Goal: Transaction & Acquisition: Purchase product/service

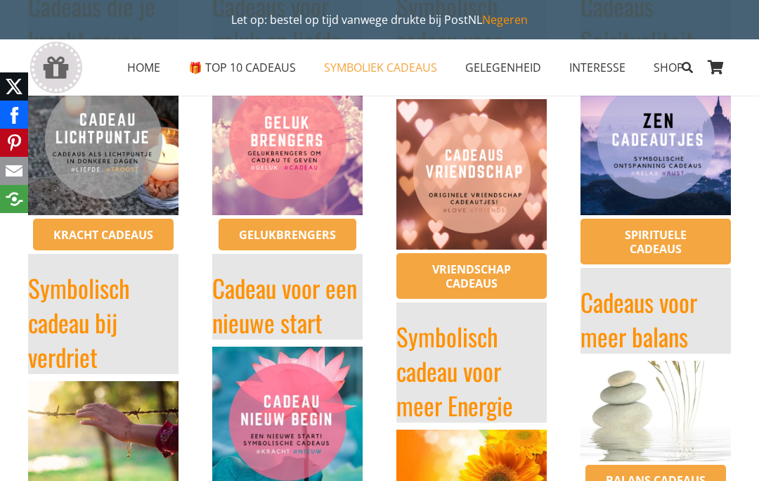
scroll to position [425, 0]
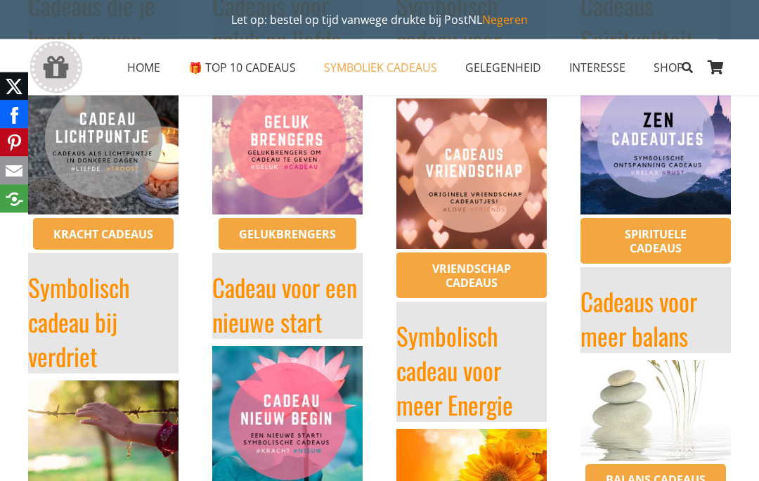
click at [656, 316] on link "Cadeaus voor meer balans" at bounding box center [639, 318] width 117 height 71
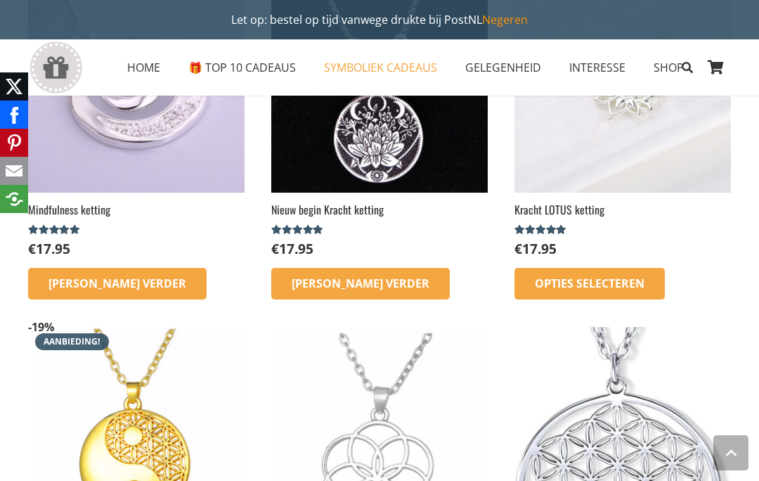
scroll to position [1335, 0]
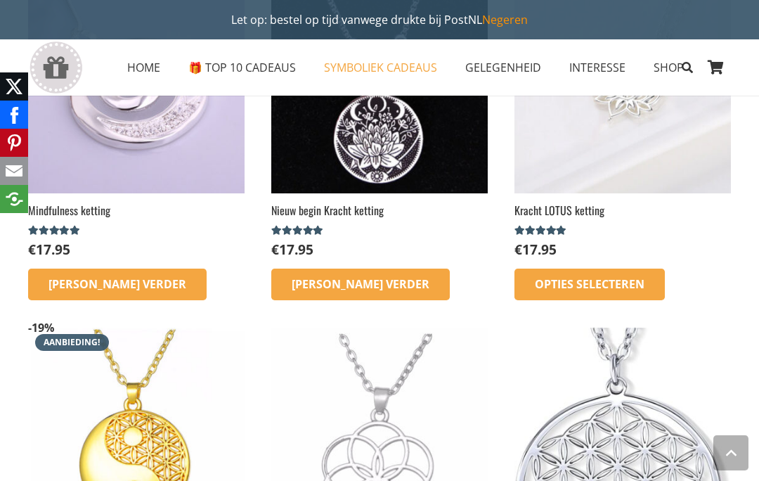
click at [233, 72] on span "🎁 TOP 10 CADEAUS" at bounding box center [242, 67] width 108 height 15
click at [501, 67] on span "GELEGENHEID" at bounding box center [503, 67] width 76 height 15
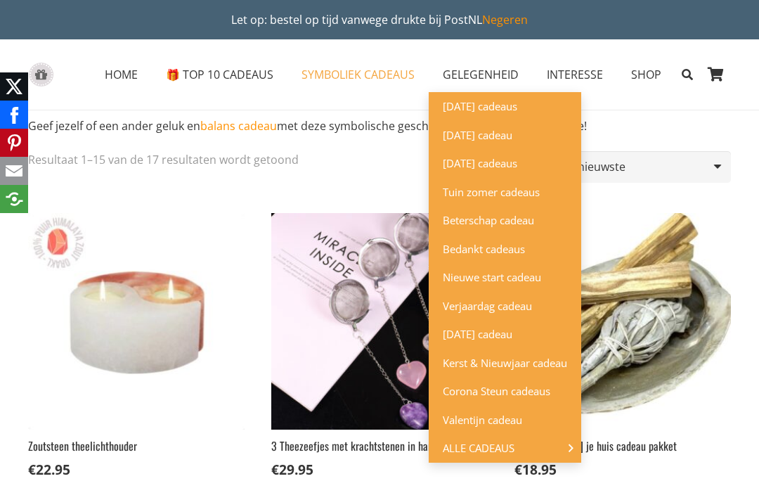
scroll to position [0, 0]
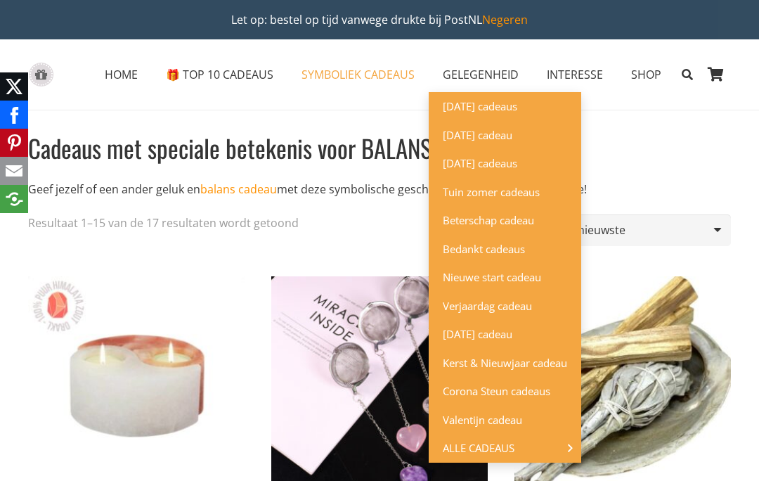
click at [510, 304] on span "Verjaardag cadeau" at bounding box center [487, 306] width 89 height 14
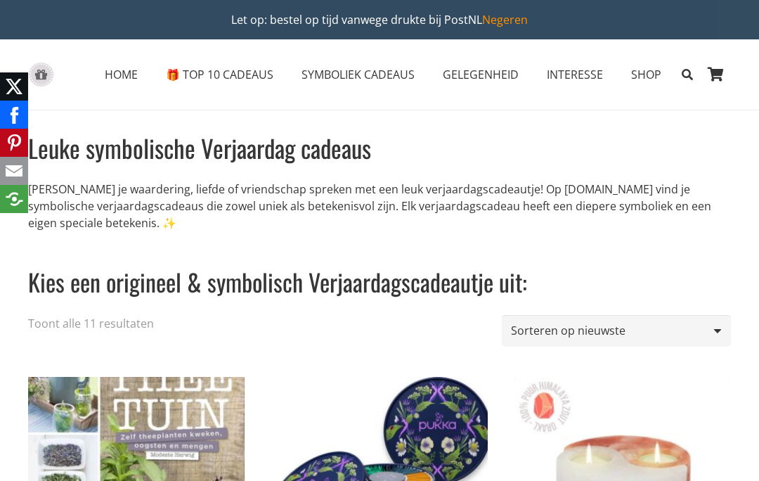
click at [349, 69] on span "SYMBOLIEK CADEAUS" at bounding box center [358, 74] width 113 height 15
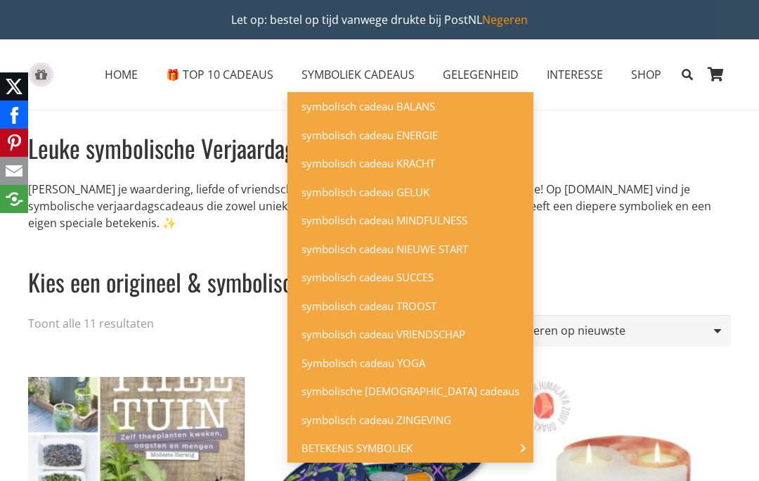
click at [404, 112] on span "symbolisch cadeau BALANS" at bounding box center [369, 106] width 134 height 14
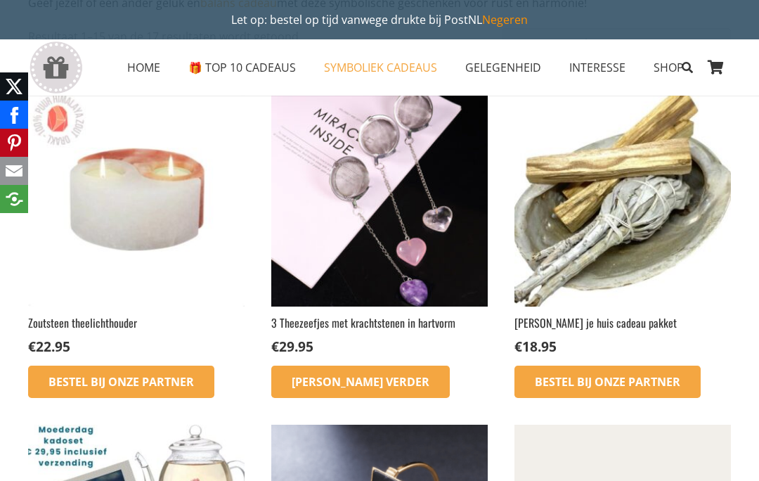
scroll to position [186, 0]
